Goal: Task Accomplishment & Management: Use online tool/utility

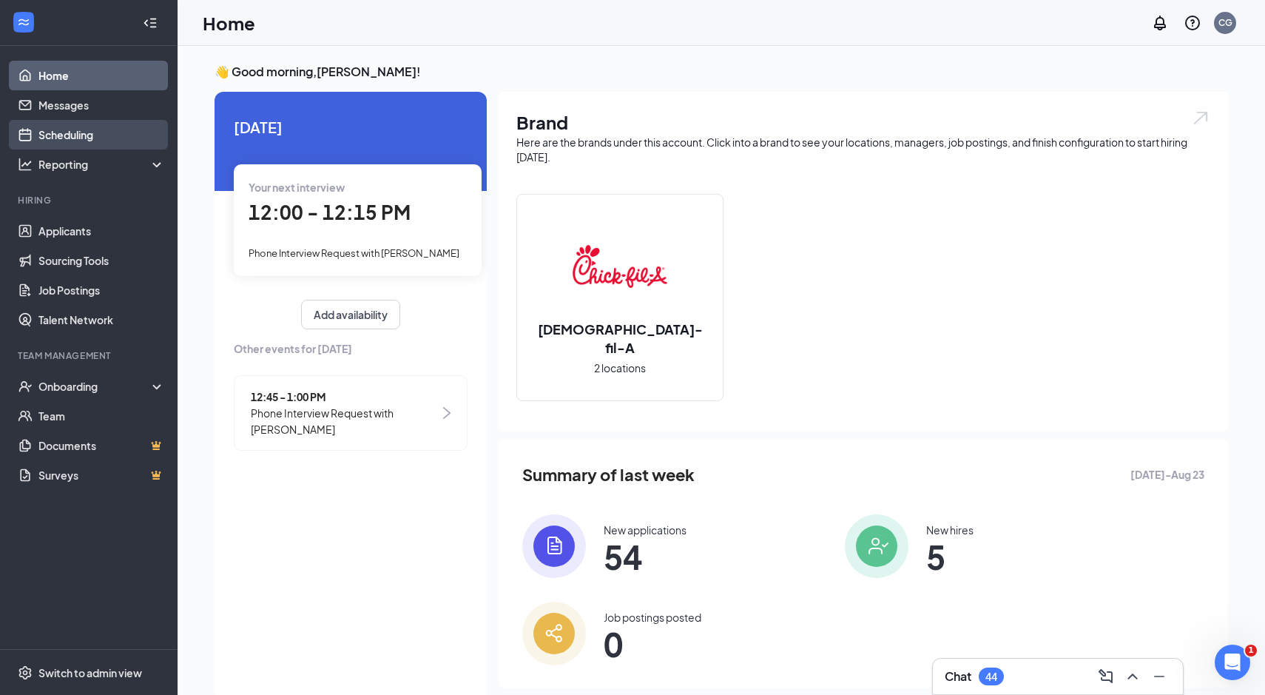
click at [92, 129] on link "Scheduling" at bounding box center [101, 135] width 126 height 30
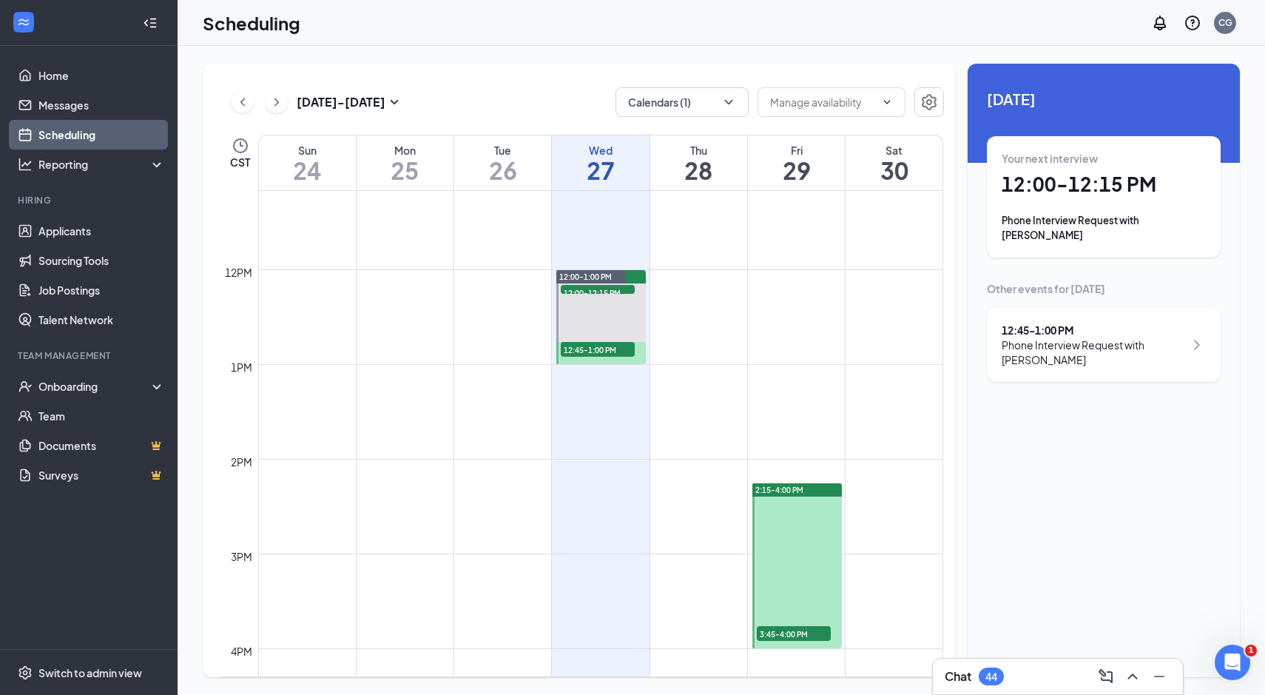
scroll to position [925, 0]
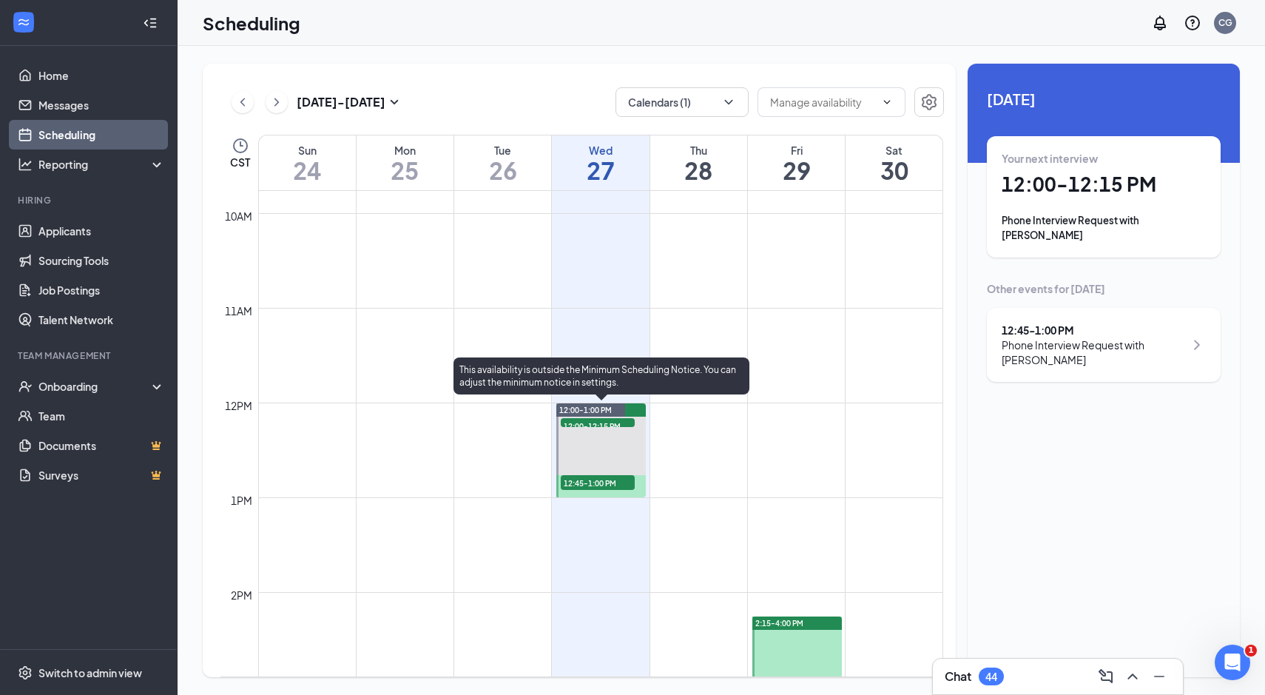
click at [607, 424] on span "12:00-12:15 PM" at bounding box center [598, 425] width 74 height 15
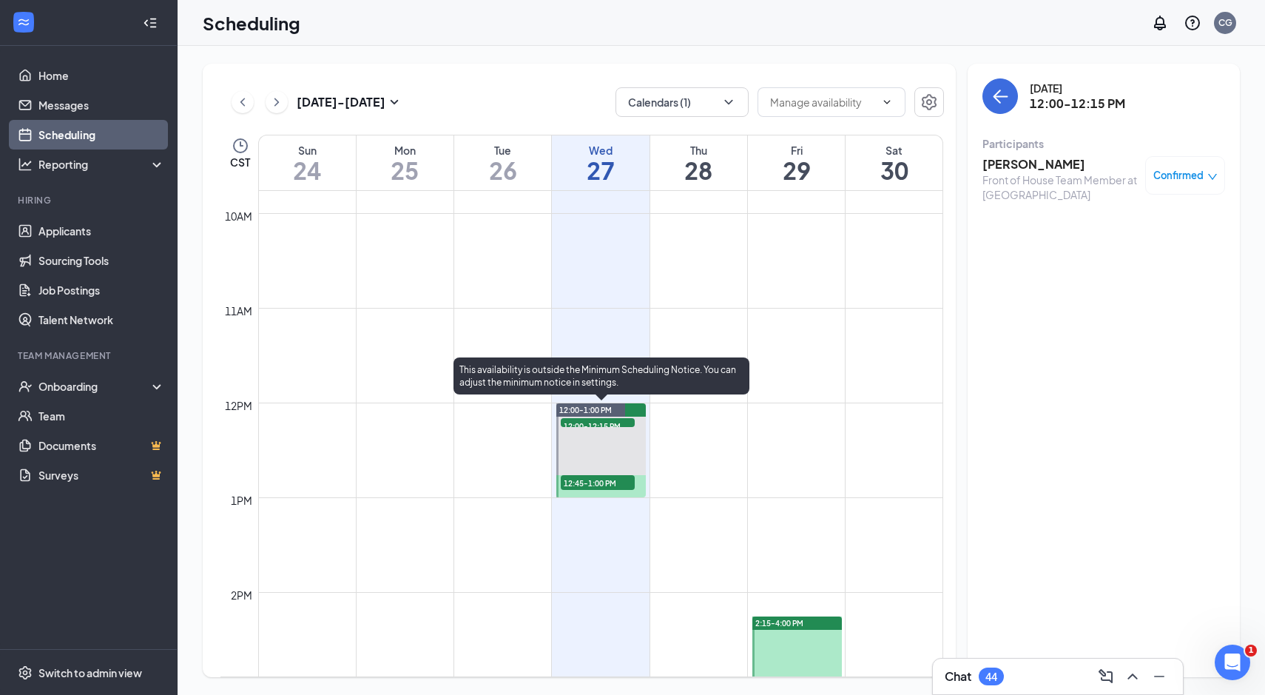
click at [592, 485] on span "12:45-1:00 PM" at bounding box center [598, 482] width 74 height 15
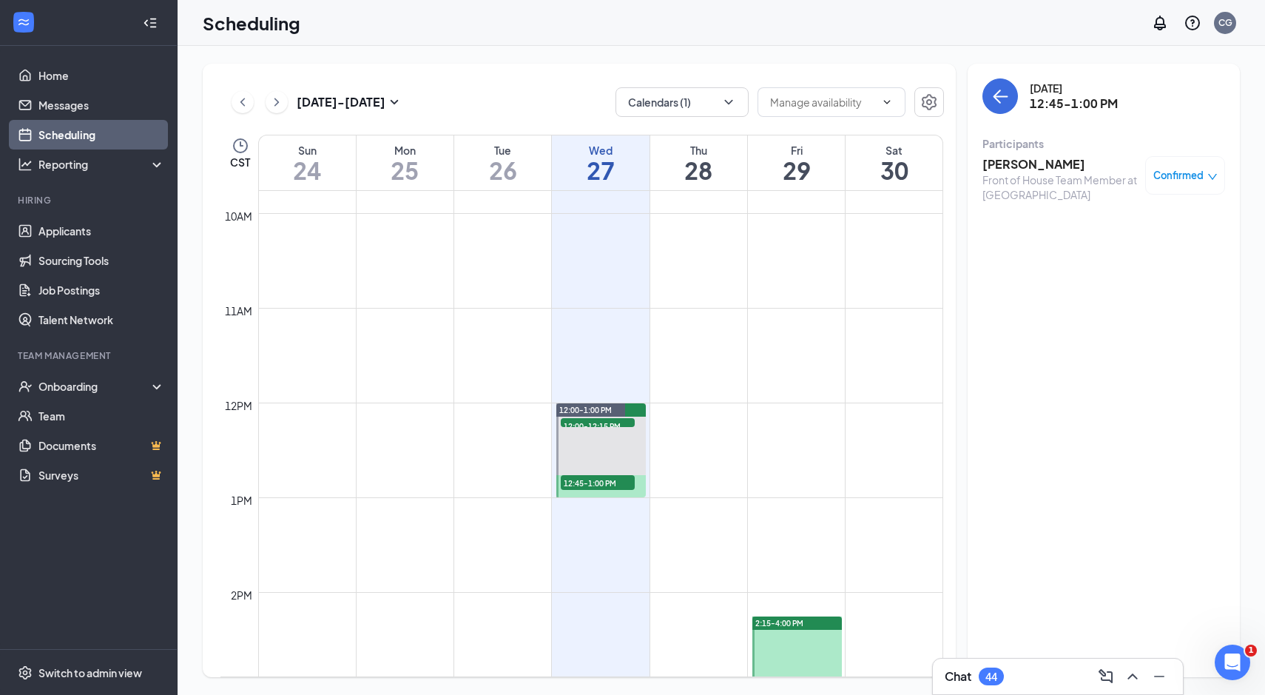
click at [803, 281] on td at bounding box center [600, 272] width 685 height 24
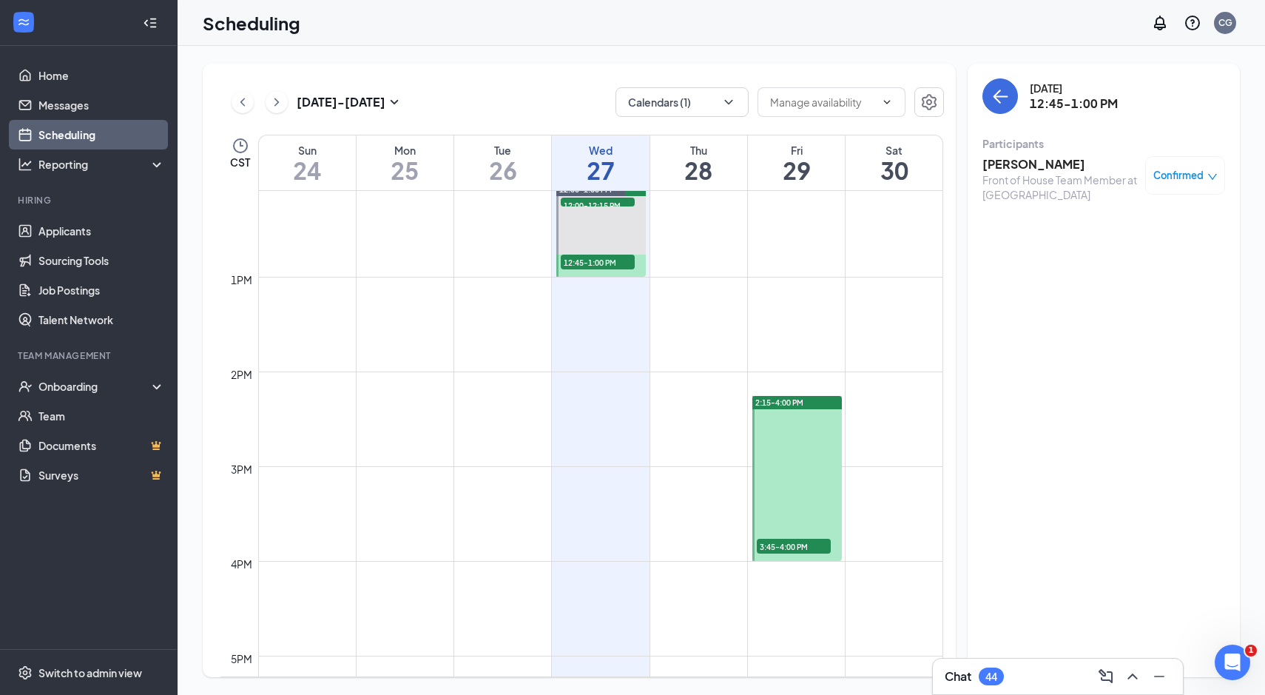
scroll to position [1146, 0]
click at [800, 543] on span "3:45-4:00 PM" at bounding box center [794, 544] width 74 height 15
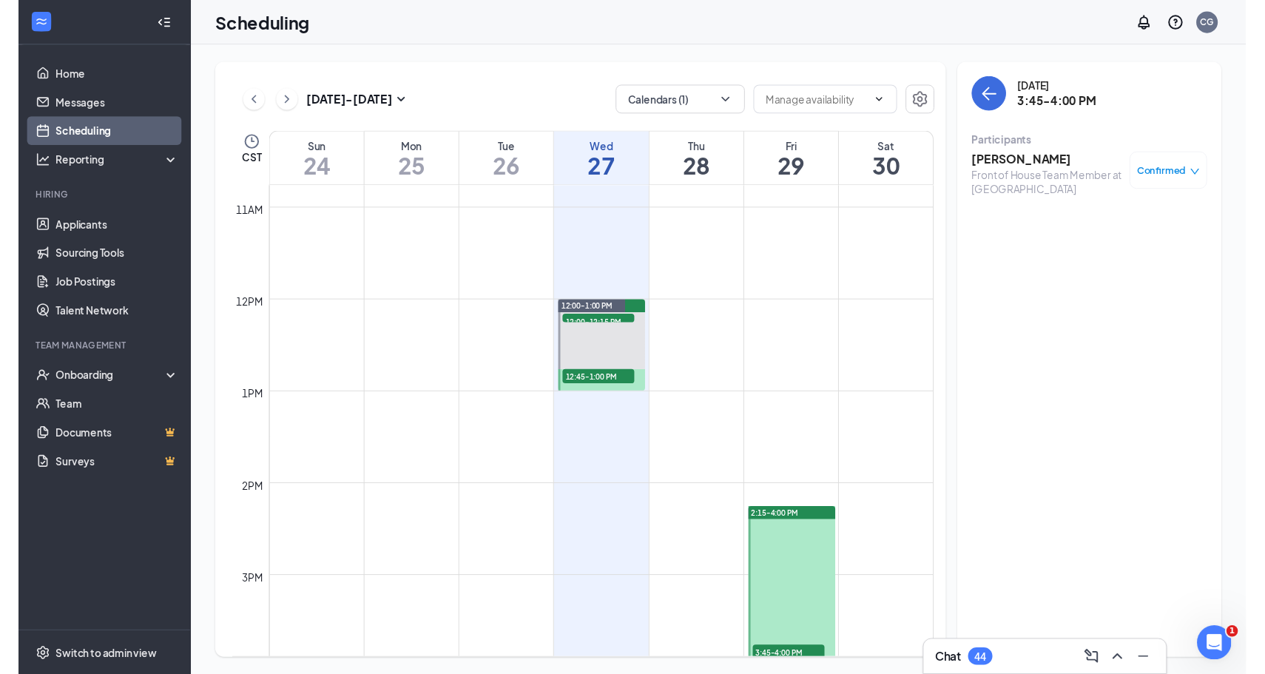
scroll to position [1019, 0]
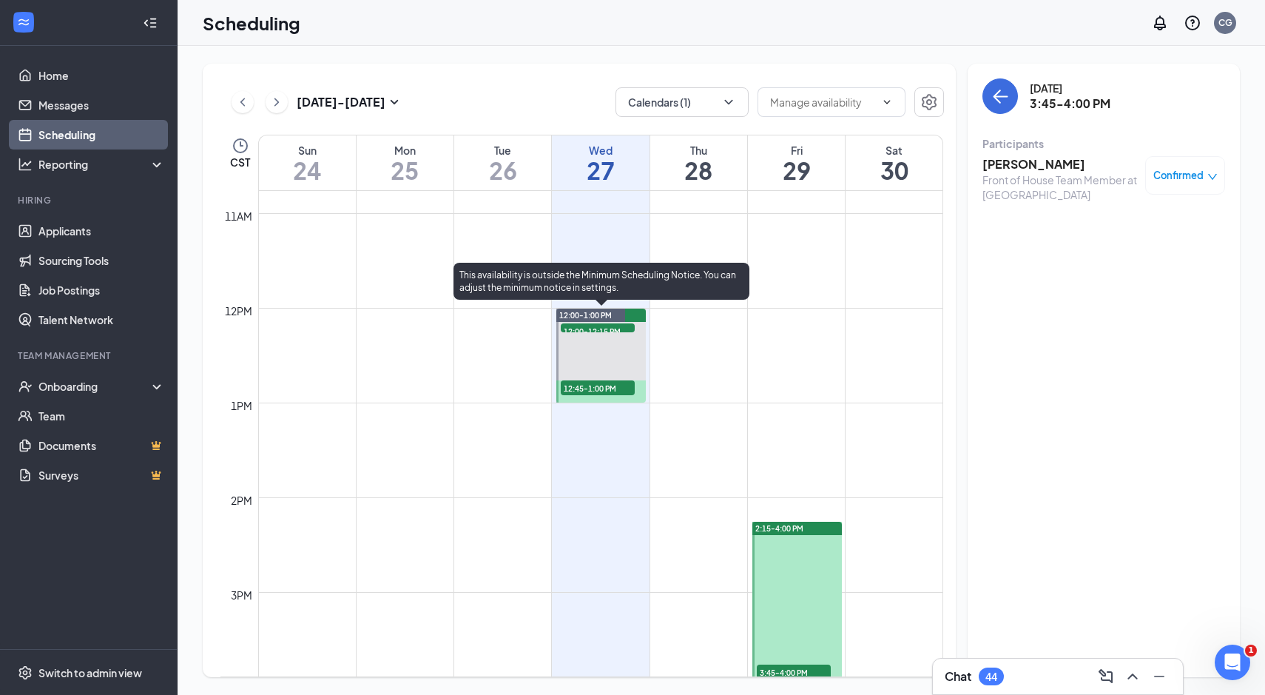
click at [603, 322] on div "12:00-12:15 PM 1" at bounding box center [597, 328] width 77 height 12
